Goal: Task Accomplishment & Management: Use online tool/utility

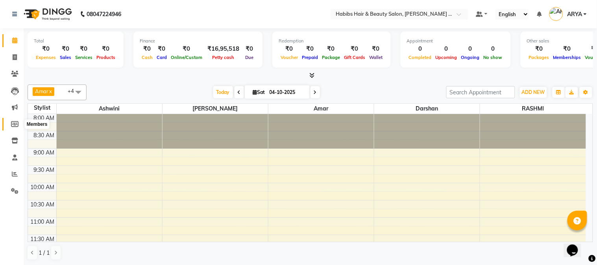
click at [16, 120] on span at bounding box center [15, 124] width 14 height 9
select select
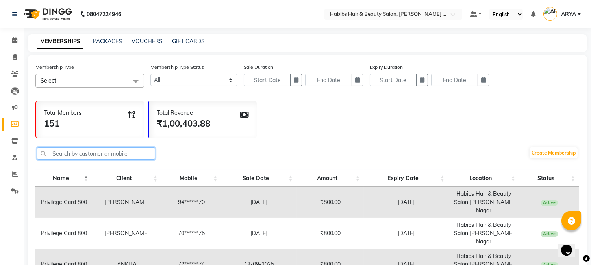
click at [106, 152] on input "text" at bounding box center [96, 154] width 118 height 12
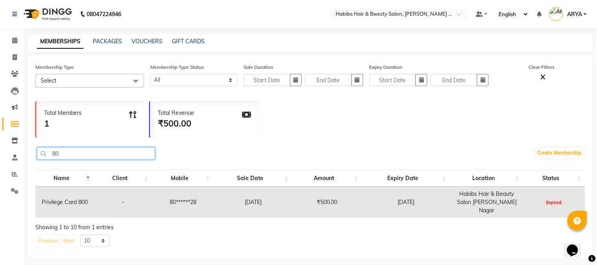
type input "8"
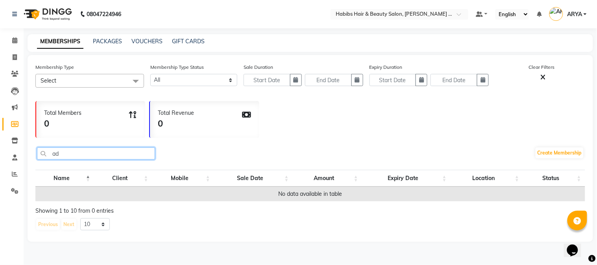
type input "a"
type input "aditi"
click at [333, 229] on div "Previous Next 10 20 50 100" at bounding box center [310, 224] width 550 height 13
click at [16, 58] on icon at bounding box center [15, 57] width 4 height 6
select select "service"
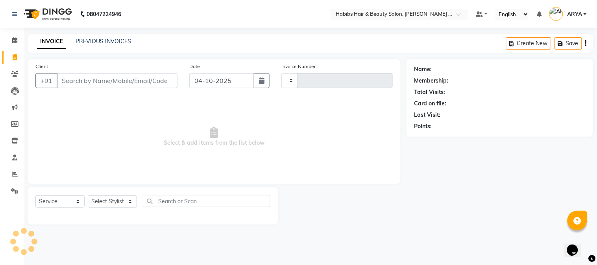
type input "2313"
select select "5039"
